Goal: Task Accomplishment & Management: Use online tool/utility

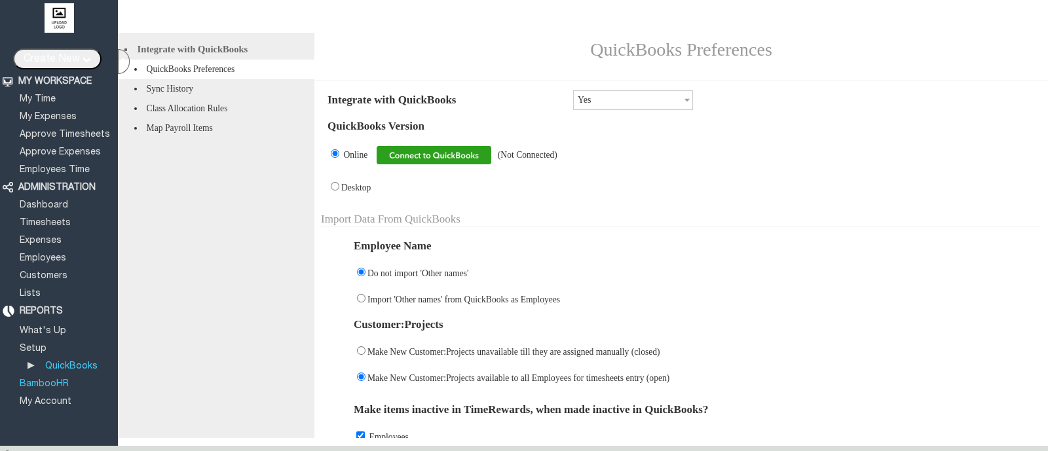
click at [41, 380] on link "BambooHR" at bounding box center [44, 384] width 53 height 9
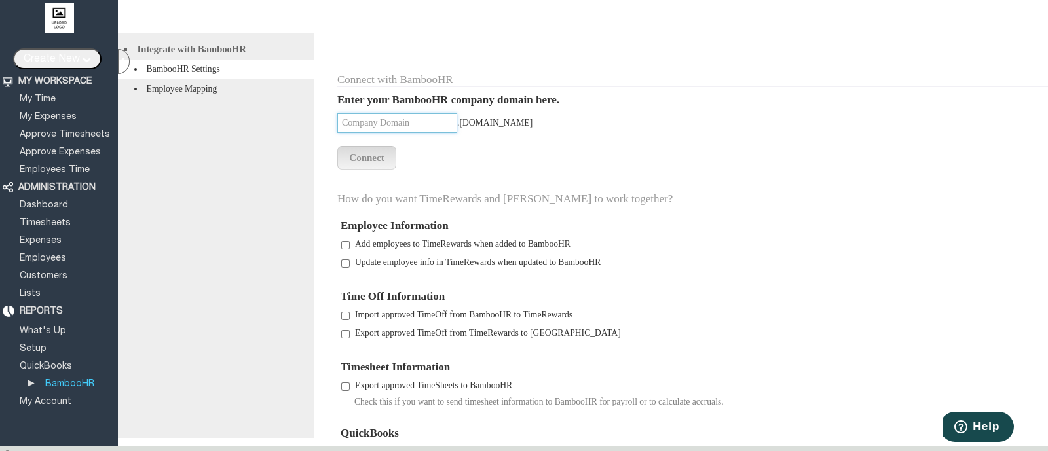
click at [392, 130] on input "text" at bounding box center [397, 123] width 120 height 20
type input "campbel"
click at [379, 164] on input "Connect" at bounding box center [366, 158] width 59 height 24
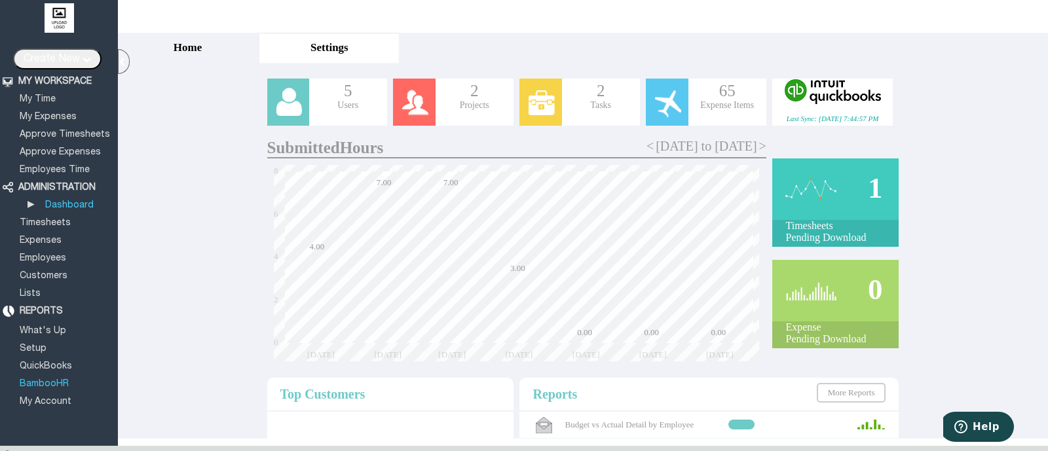
click at [41, 380] on link "BambooHR" at bounding box center [44, 384] width 53 height 9
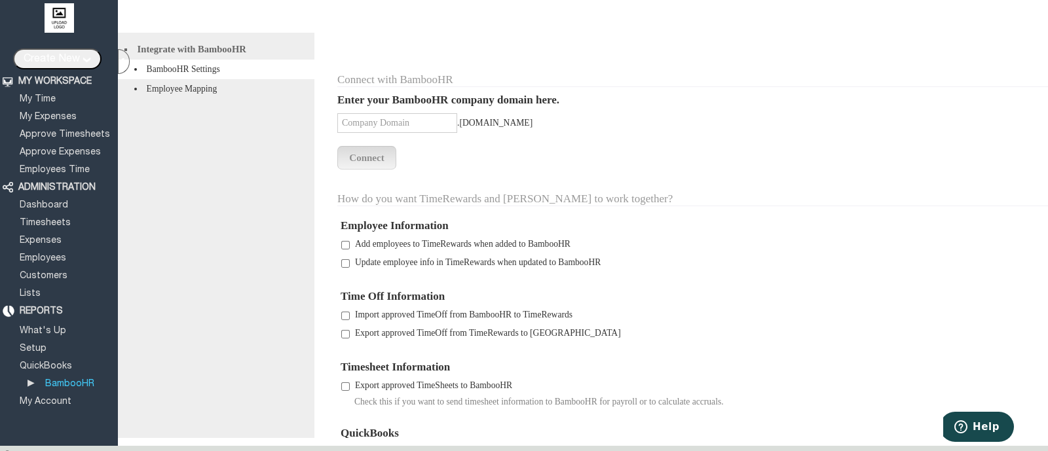
click at [723, 177] on td "How do you want TimeRewards and [PERSON_NAME] to work together?" at bounding box center [697, 191] width 721 height 43
click at [36, 345] on link "Setup" at bounding box center [33, 349] width 31 height 9
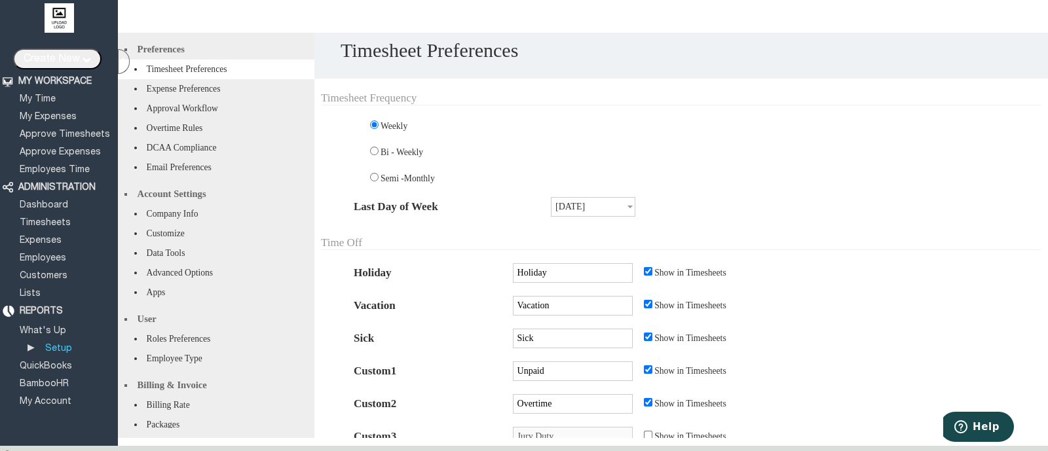
scroll to position [49, 0]
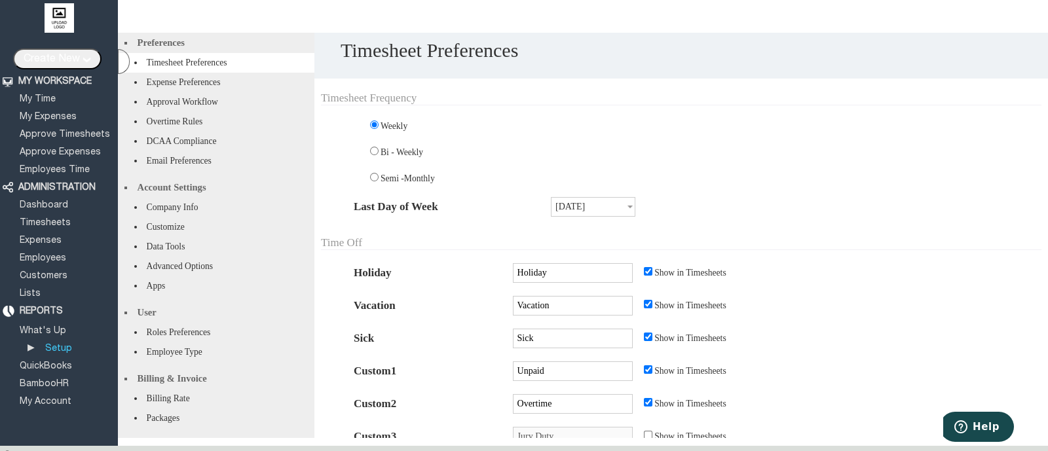
click at [228, 276] on li "Apps" at bounding box center [216, 286] width 197 height 20
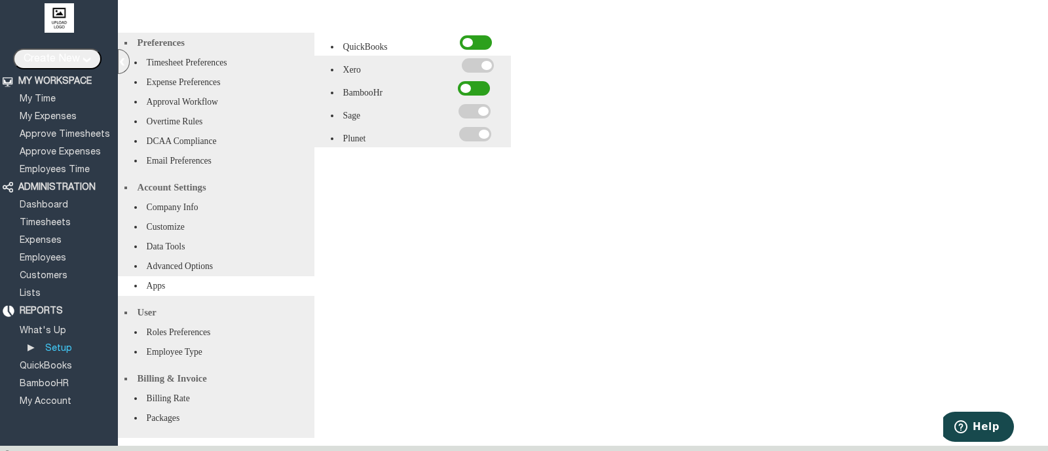
click at [481, 90] on span at bounding box center [474, 88] width 32 height 14
click at [0, 0] on input "checkbox" at bounding box center [0, 0] width 0 height 0
click at [481, 90] on span at bounding box center [474, 88] width 32 height 14
click at [0, 0] on input "checkbox" at bounding box center [0, 0] width 0 height 0
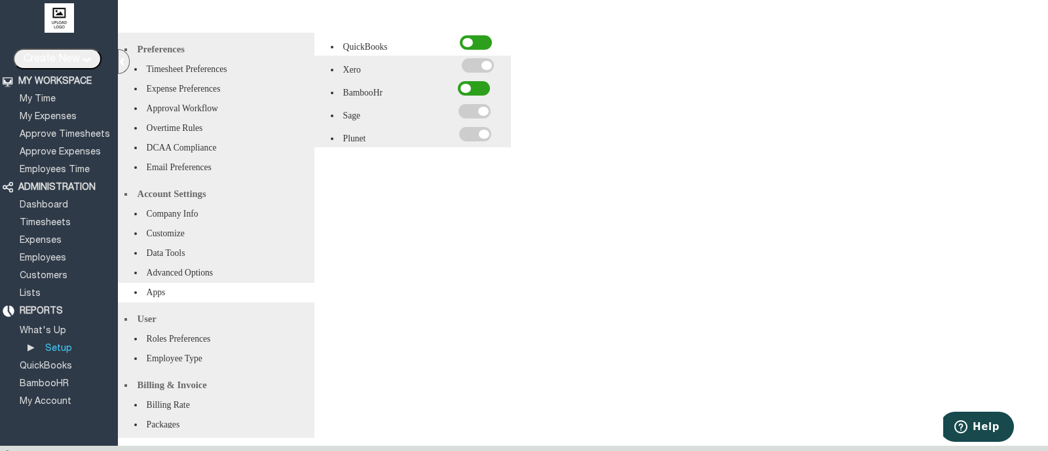
scroll to position [1, 0]
click at [46, 398] on link "My Account" at bounding box center [46, 402] width 56 height 9
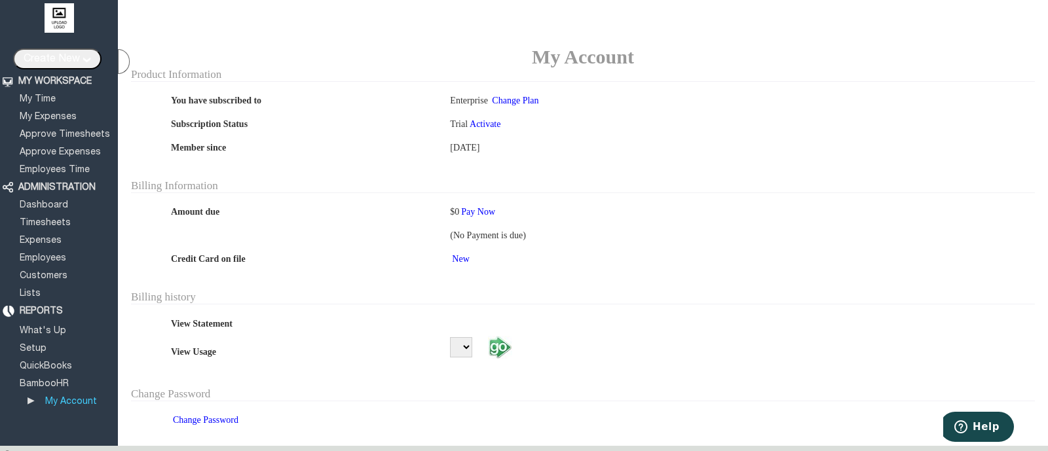
click at [670, 160] on table "You have subscribed to Enterprise Change Plan Subscription Status Trial Activat…" at bounding box center [583, 123] width 838 height 71
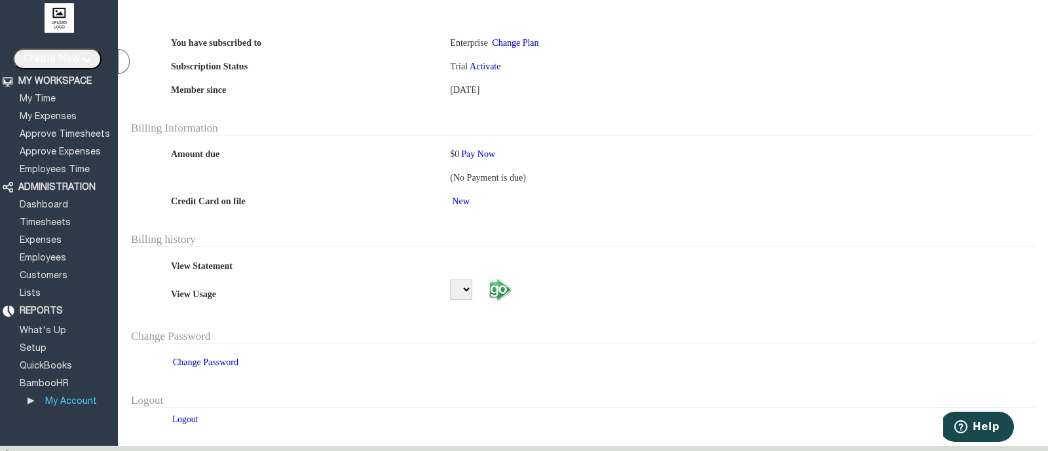
scroll to position [29, 0]
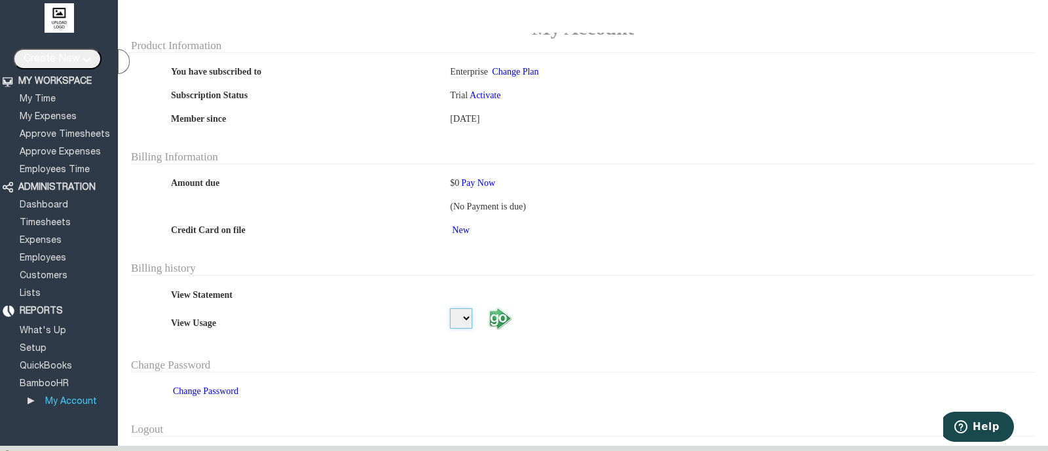
click at [455, 329] on select at bounding box center [461, 319] width 22 height 20
click at [351, 302] on td "View Statement" at bounding box center [303, 295] width 278 height 23
click at [723, 218] on td at bounding box center [862, 206] width 278 height 23
click at [686, 164] on div "Billing Information" at bounding box center [583, 158] width 904 height 14
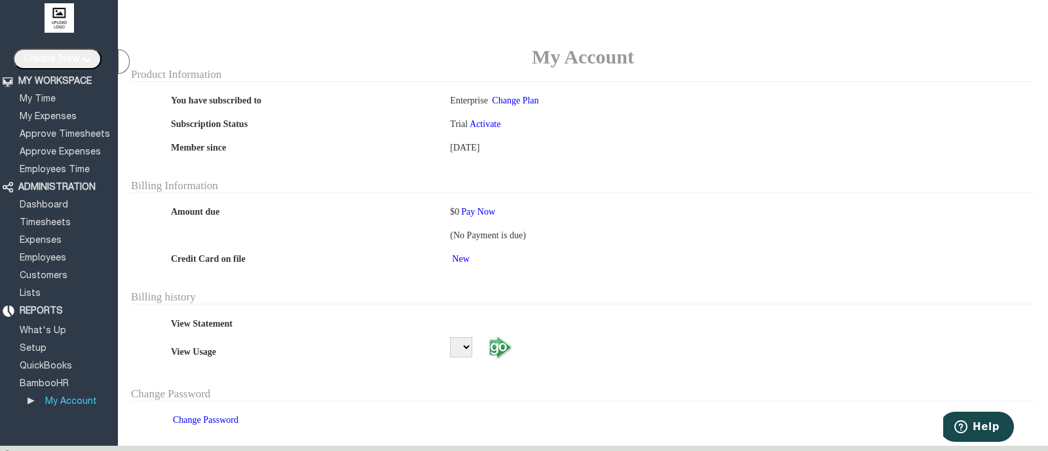
scroll to position [0, 0]
click at [42, 345] on link "Setup" at bounding box center [33, 349] width 31 height 9
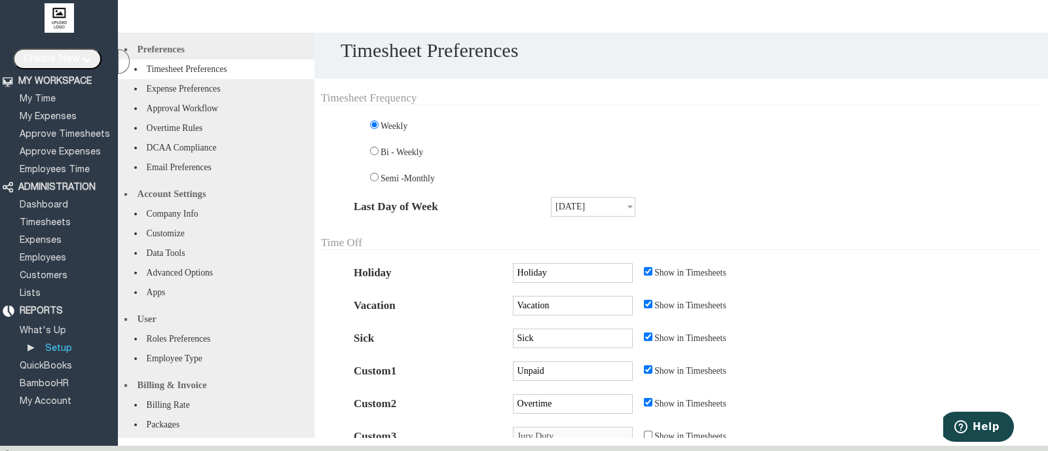
click at [245, 283] on li "Advanced Options" at bounding box center [216, 273] width 197 height 20
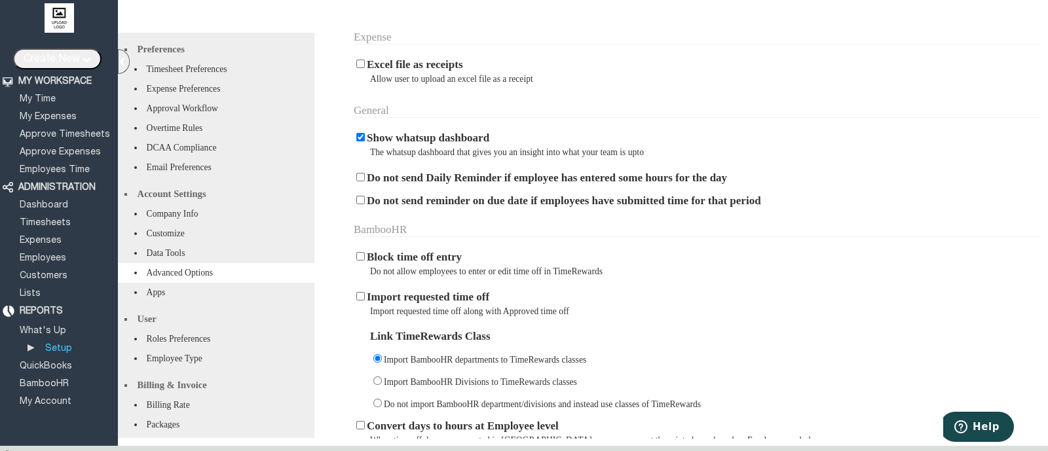
scroll to position [488, 0]
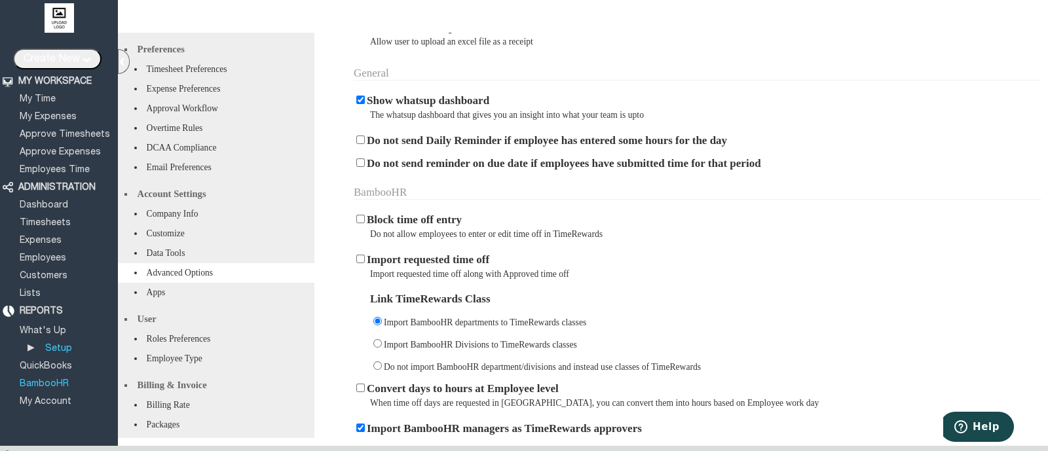
click at [33, 380] on link "BambooHR" at bounding box center [44, 384] width 53 height 9
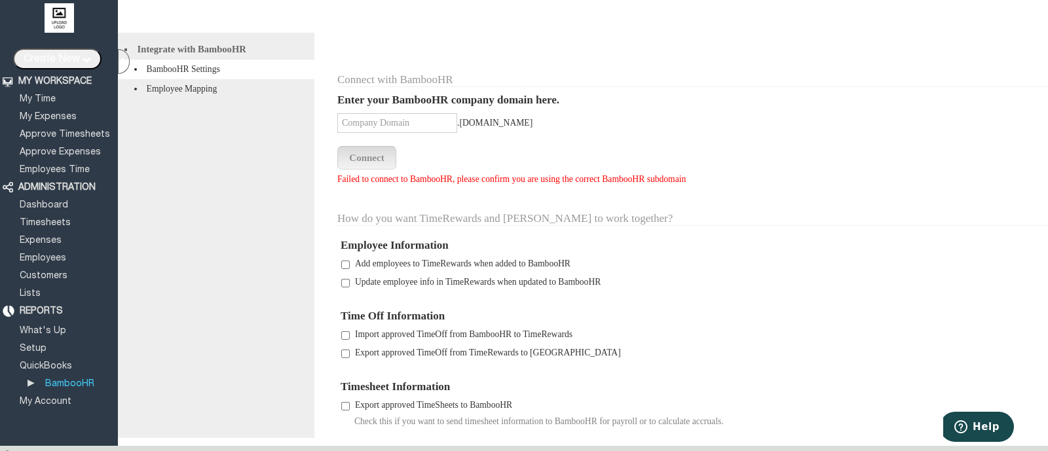
click at [197, 98] on li "Employee Mapping" at bounding box center [216, 89] width 197 height 20
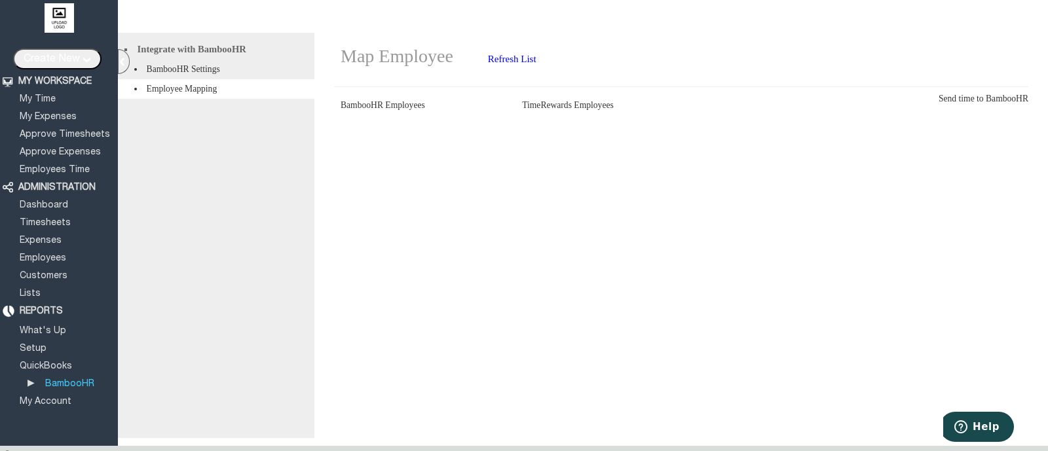
click at [915, 145] on div "Map Employee Refresh List BambooHR Employees TimeRewards Employees Add all empl…" at bounding box center [681, 235] width 734 height 405
